Goal: Task Accomplishment & Management: Manage account settings

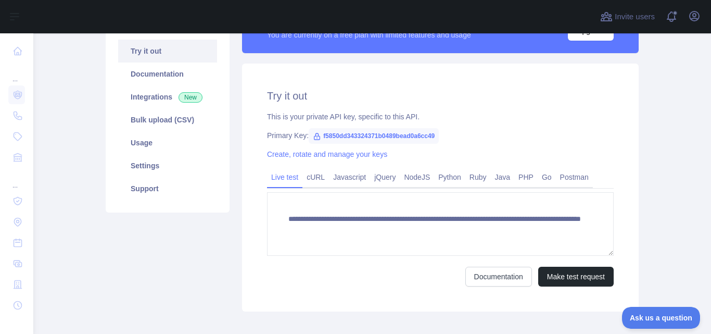
scroll to position [110, 0]
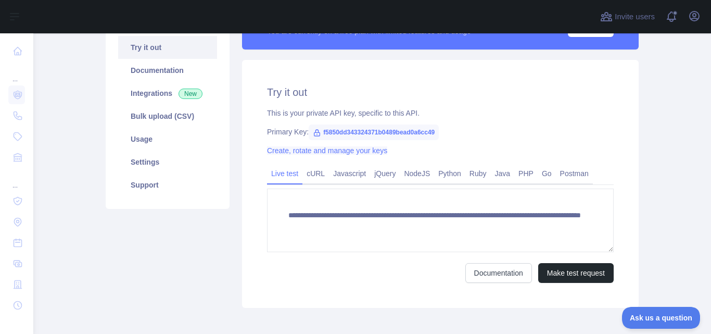
click at [343, 154] on link "Create, rotate and manage your keys" at bounding box center [327, 150] width 120 height 8
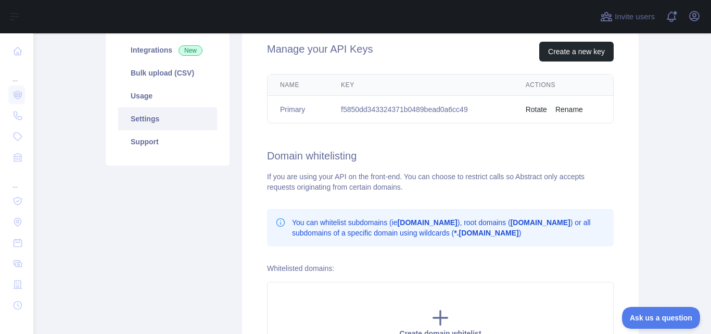
scroll to position [160, 0]
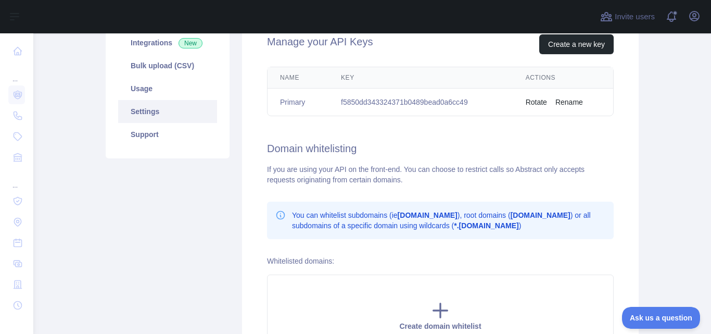
drag, startPoint x: 428, startPoint y: 103, endPoint x: 457, endPoint y: 106, distance: 28.7
click at [429, 104] on td "f5850dd343324371b0489bead0a6cc49" at bounding box center [420, 102] width 185 height 28
click at [536, 99] on button "Rotate" at bounding box center [536, 102] width 21 height 10
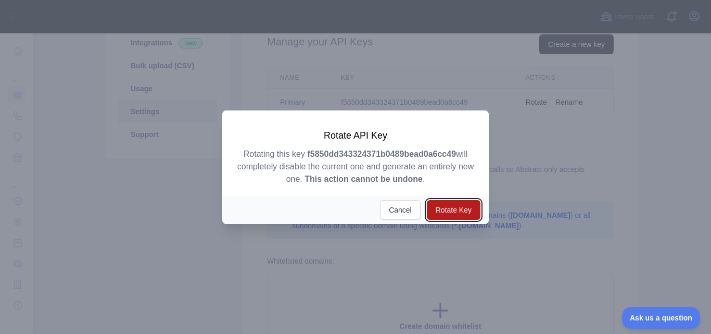
click at [444, 210] on button "Rotate Key" at bounding box center [454, 210] width 54 height 20
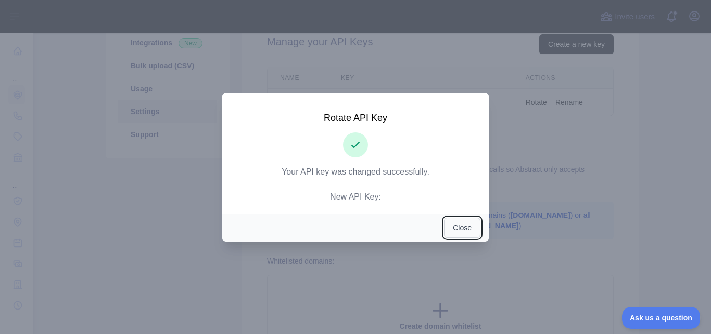
click at [460, 229] on button "Close" at bounding box center [462, 227] width 36 height 20
